Goal: Task Accomplishment & Management: Use online tool/utility

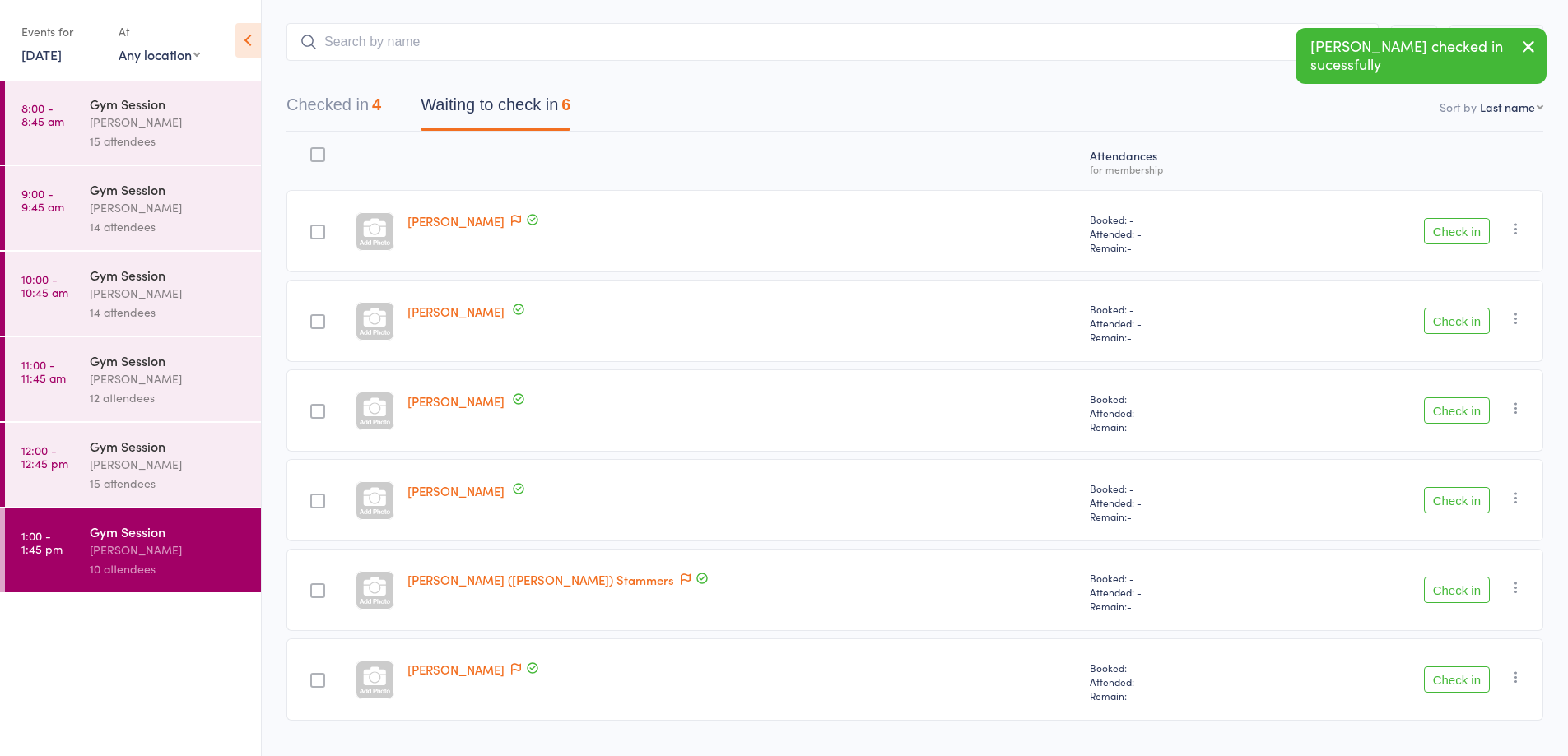
scroll to position [120, 0]
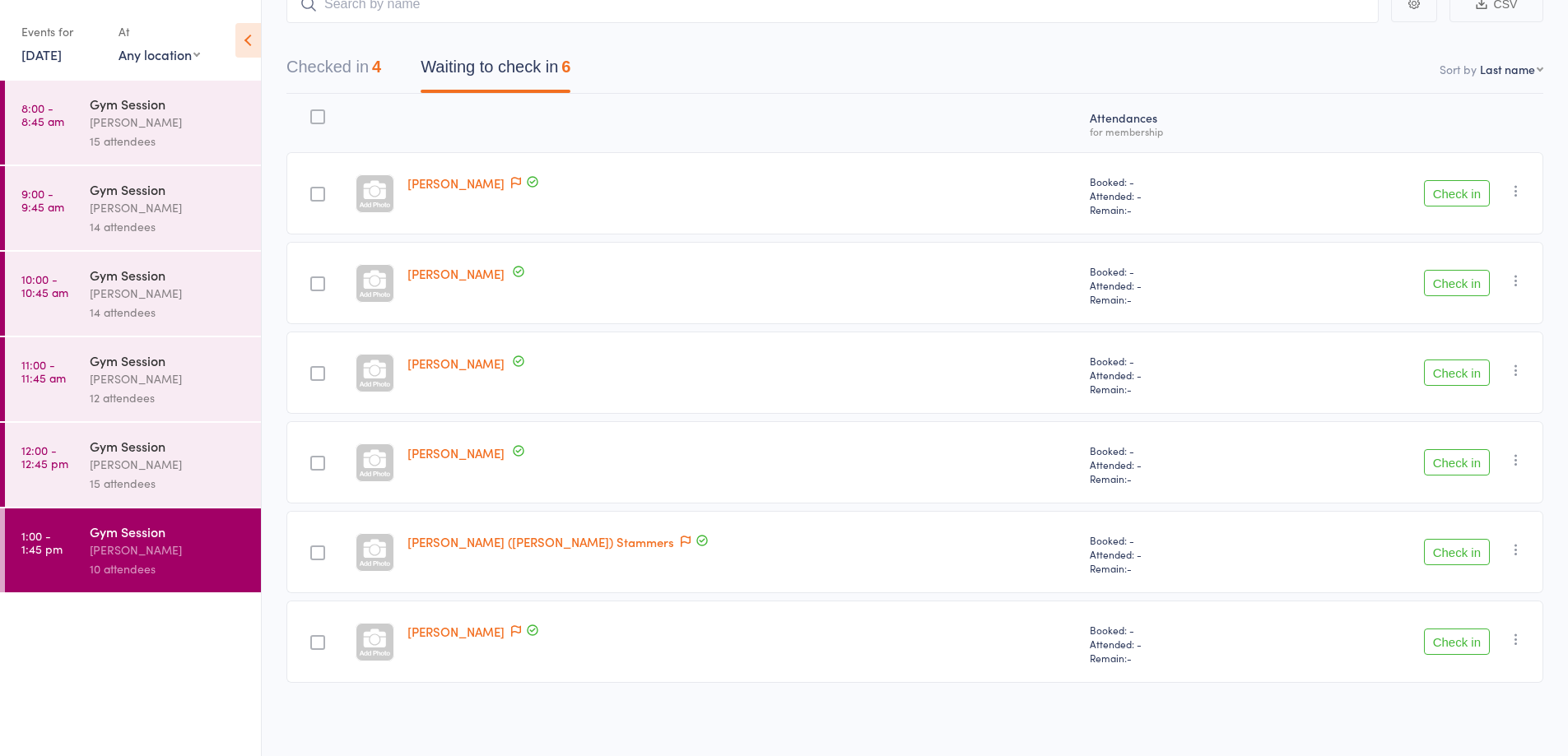
click at [1444, 281] on button "Check in" at bounding box center [1457, 283] width 66 height 26
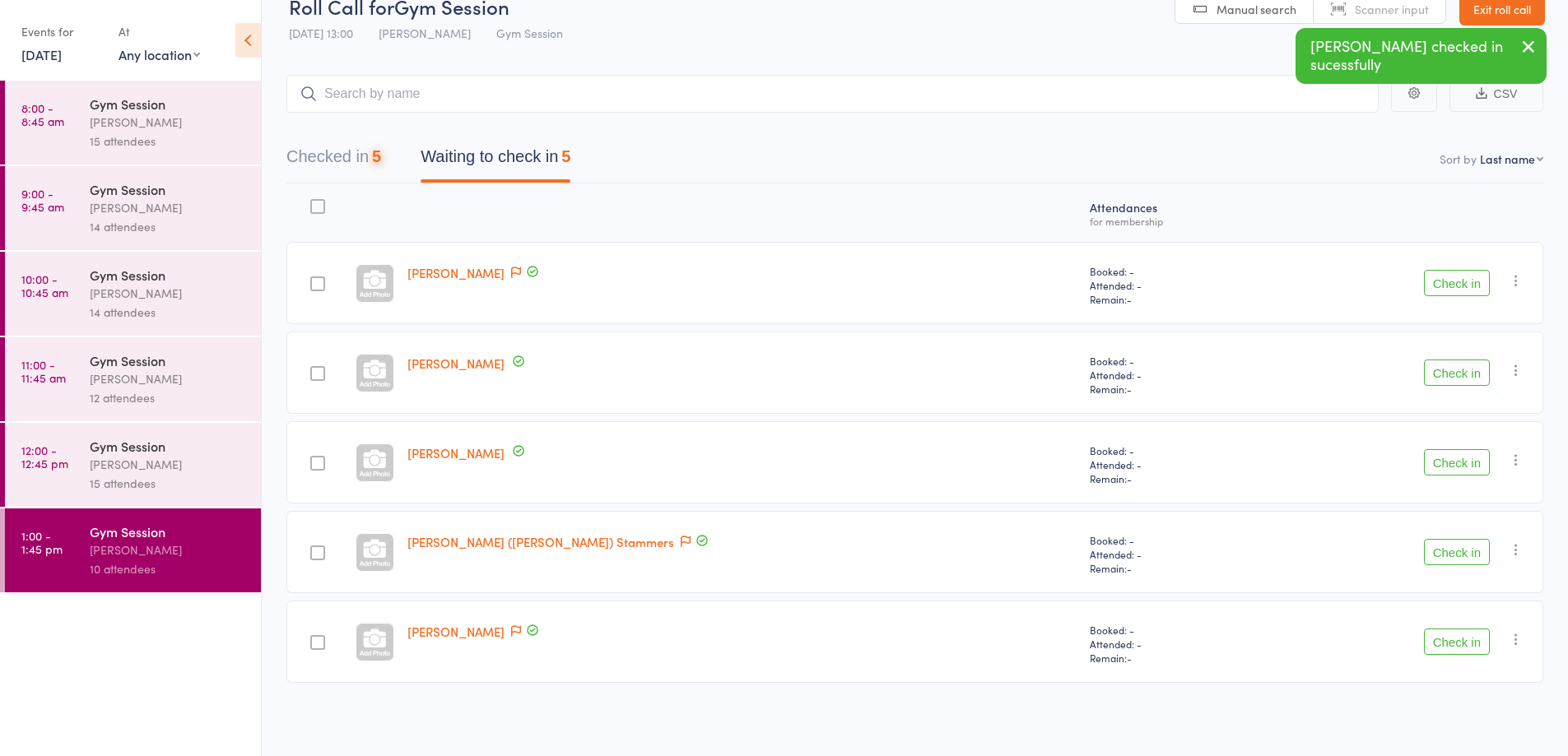
scroll to position [31, 0]
click at [1449, 467] on button "Check in" at bounding box center [1457, 462] width 66 height 26
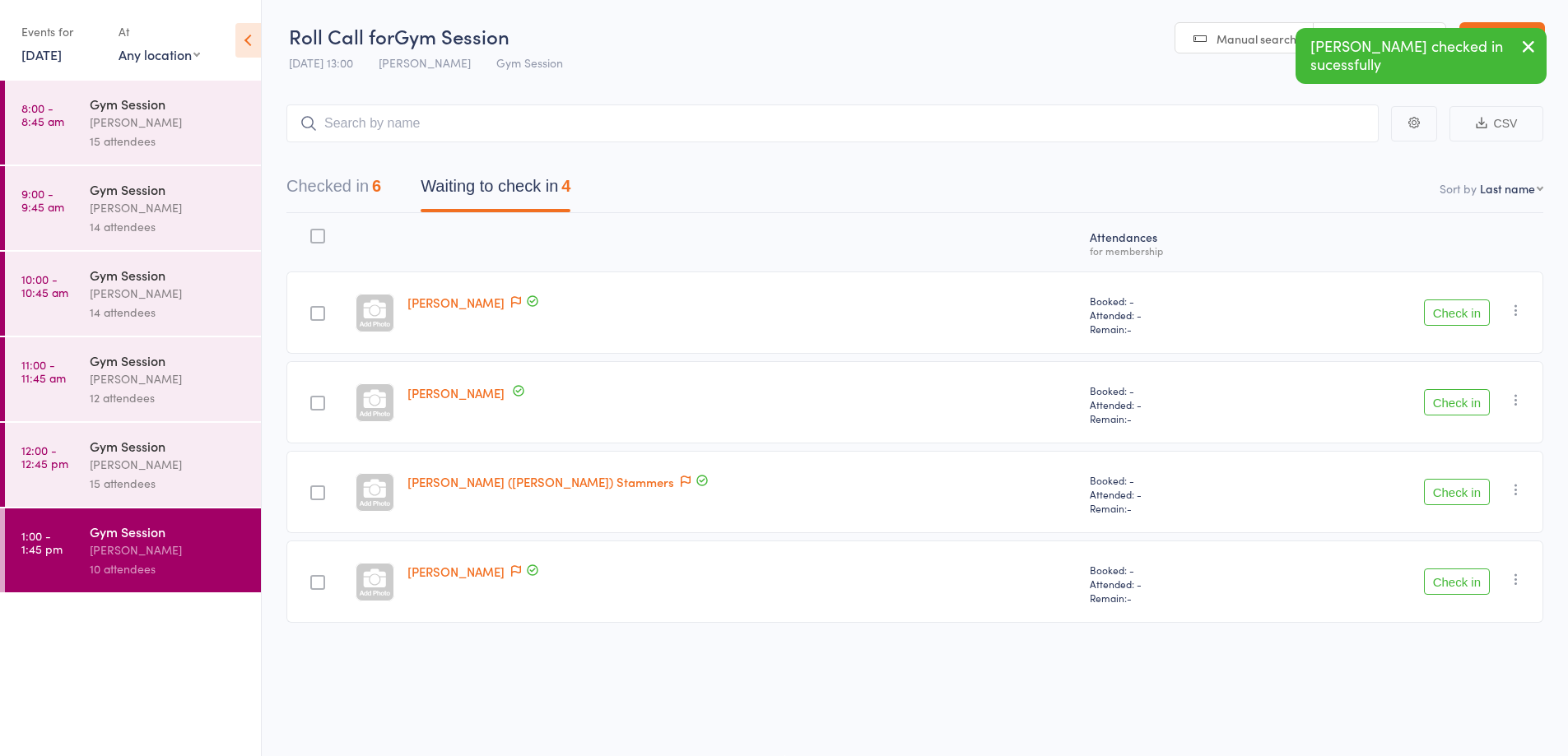
click at [1454, 498] on button "Check in" at bounding box center [1457, 492] width 66 height 26
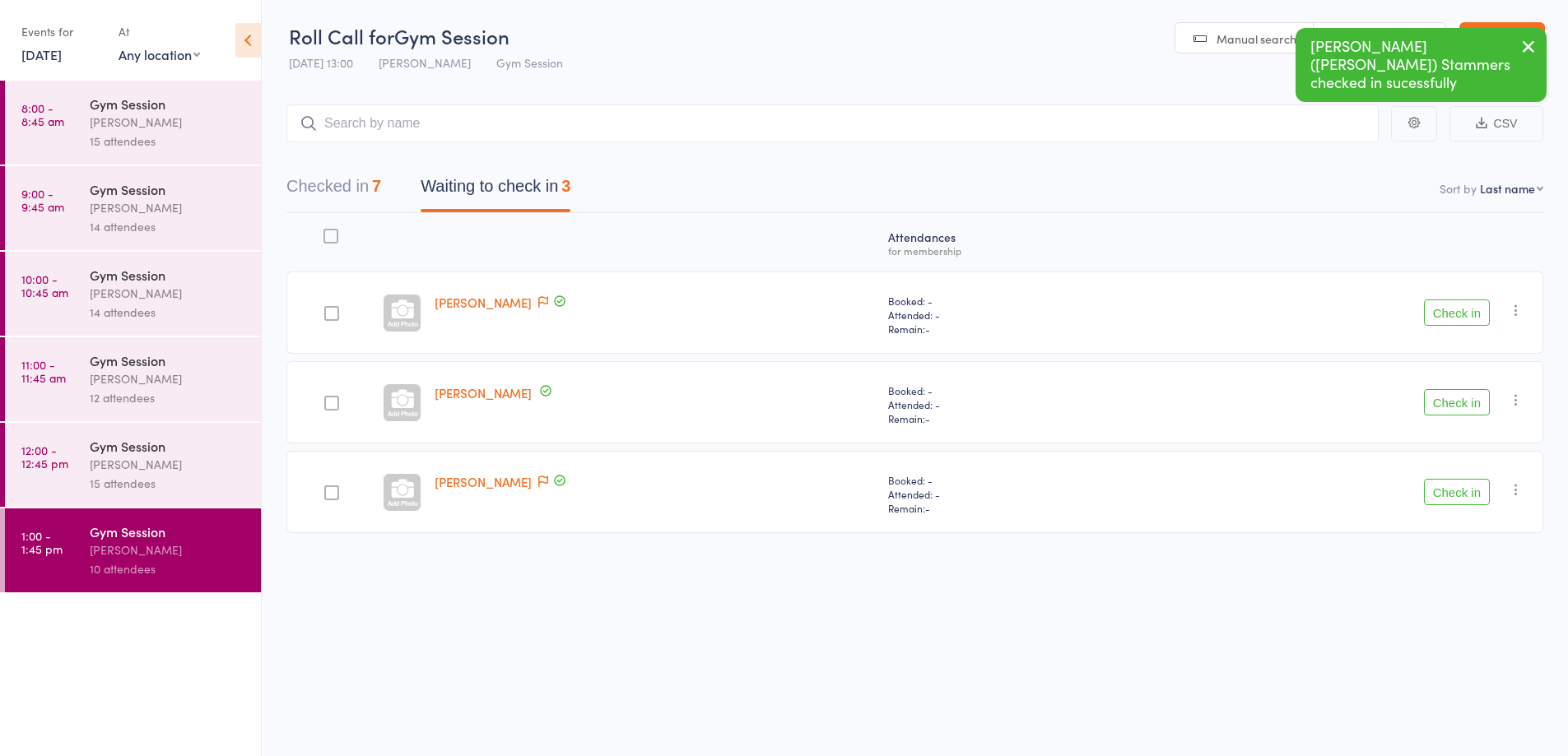
click at [1466, 494] on button "Check in" at bounding box center [1457, 492] width 66 height 26
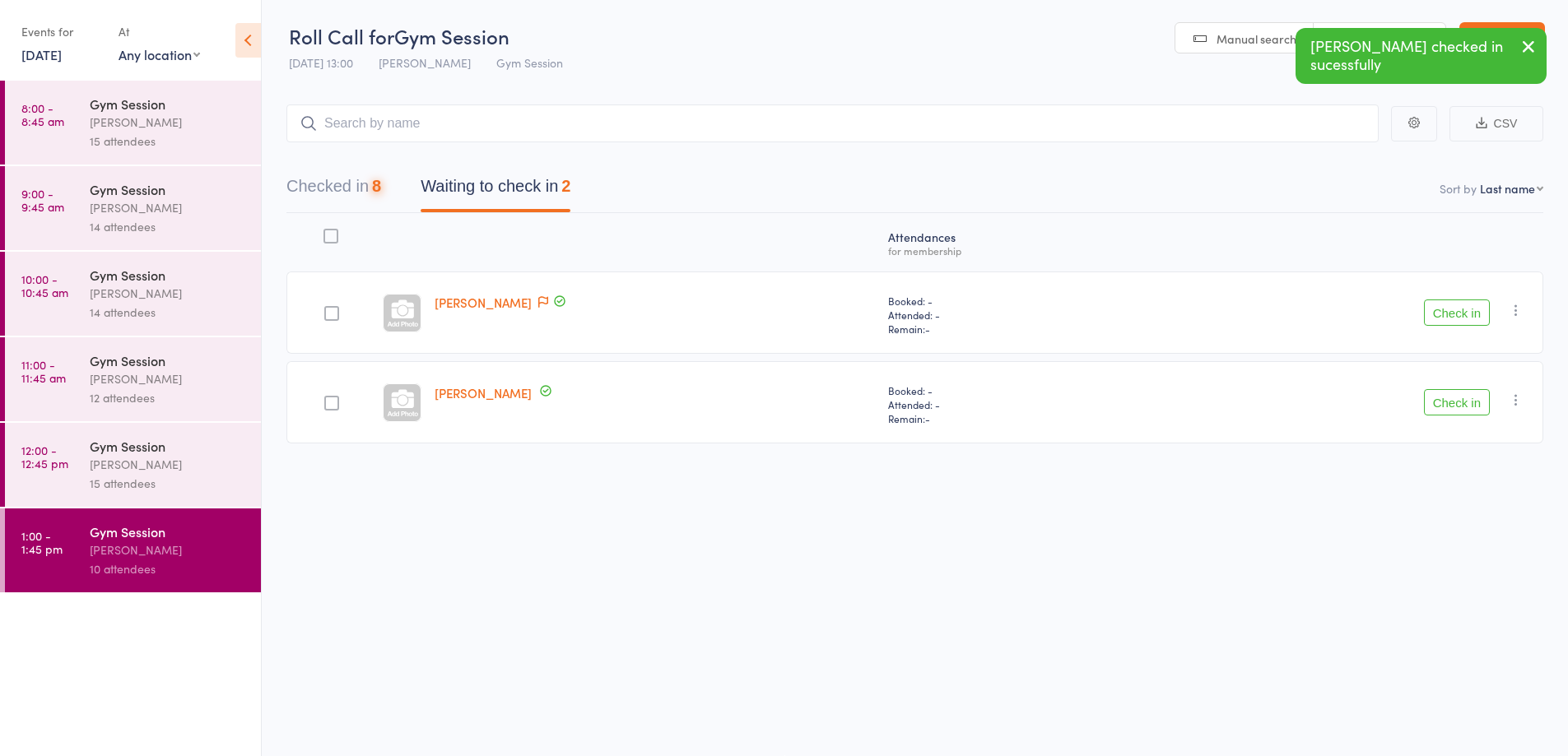
click at [1516, 317] on icon "button" at bounding box center [1516, 310] width 17 height 17
click at [1440, 477] on li "Mark absent" at bounding box center [1457, 474] width 136 height 22
click at [1520, 405] on icon "button" at bounding box center [1516, 399] width 17 height 17
click at [1449, 571] on li "Mark absent" at bounding box center [1457, 564] width 136 height 22
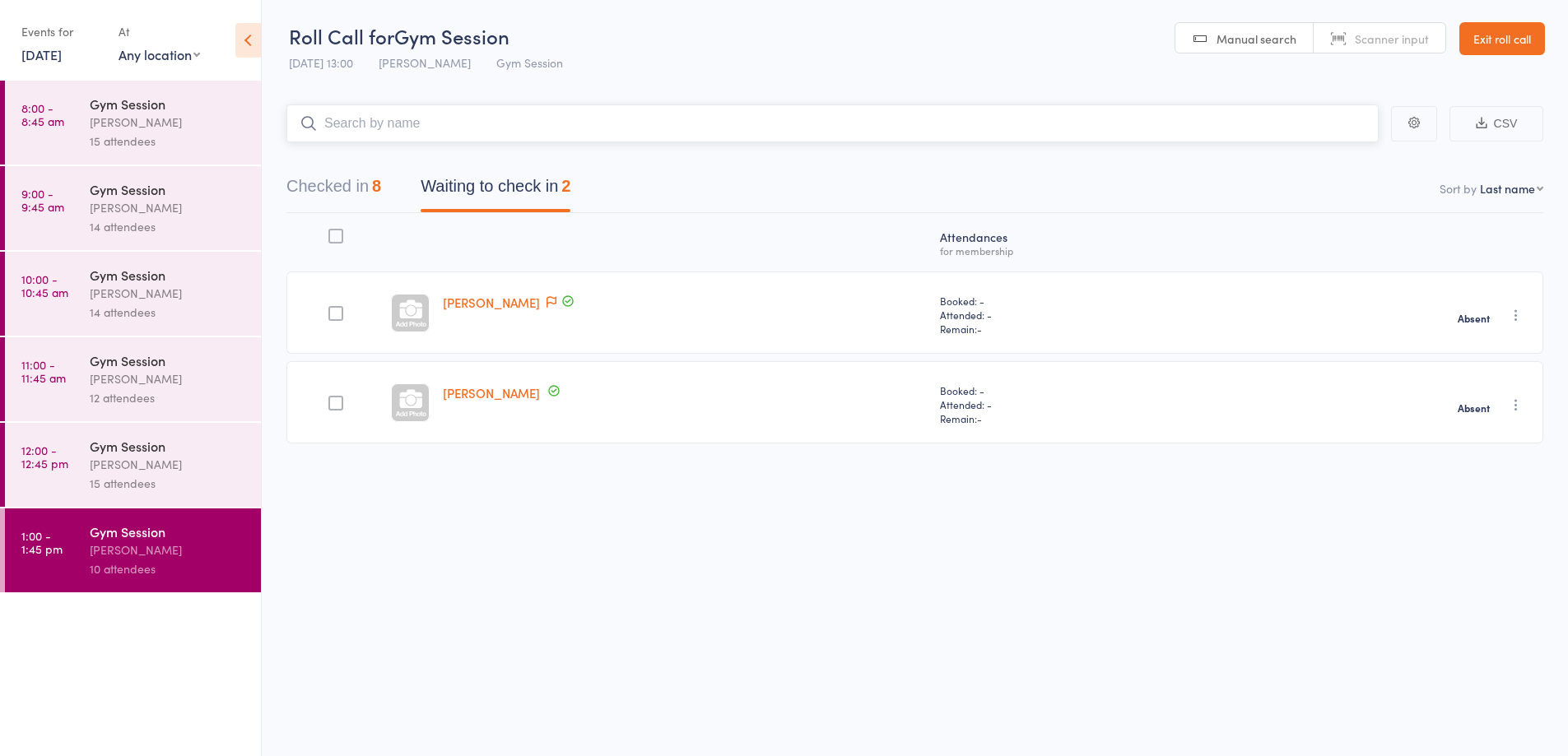
click at [612, 125] on input "search" at bounding box center [832, 123] width 1092 height 37
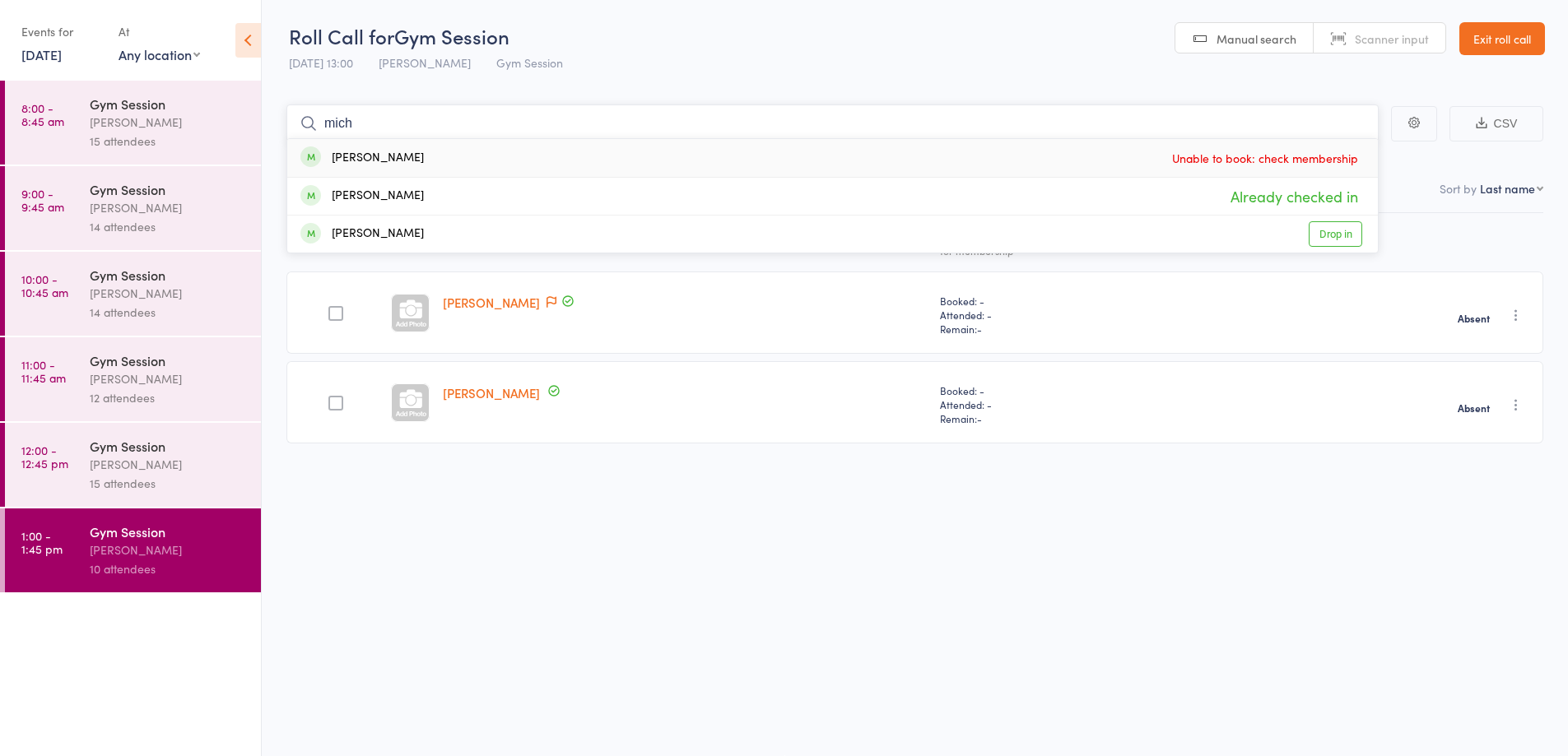
type input "mich"
click at [1328, 233] on link "Drop in" at bounding box center [1335, 234] width 53 height 25
